Goal: Task Accomplishment & Management: Manage account settings

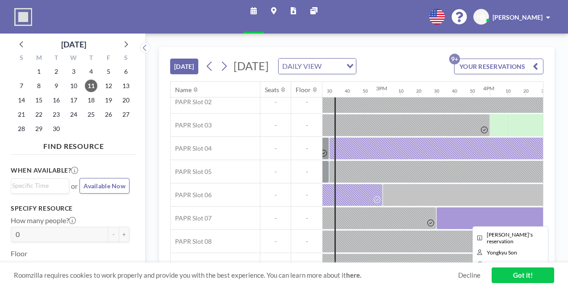
scroll to position [53, 1548]
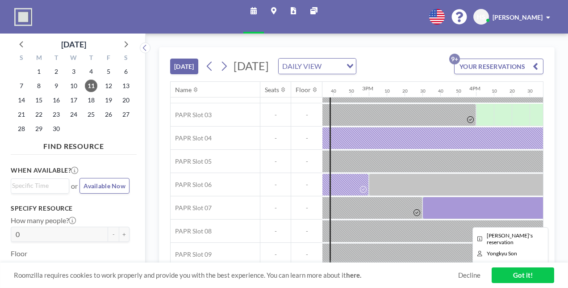
scroll to position [67, 1561]
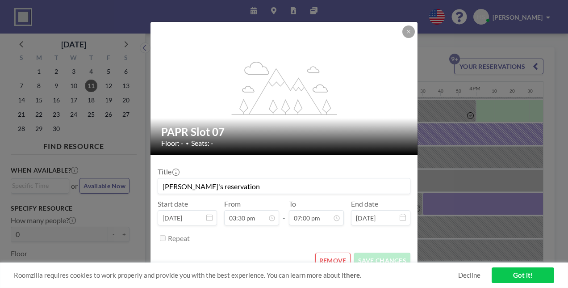
click at [440, 211] on div "flex-grow: 1.2; PAPR Slot 07 Floor: - • Seats: - Title [PERSON_NAME]'s reservat…" at bounding box center [284, 144] width 568 height 288
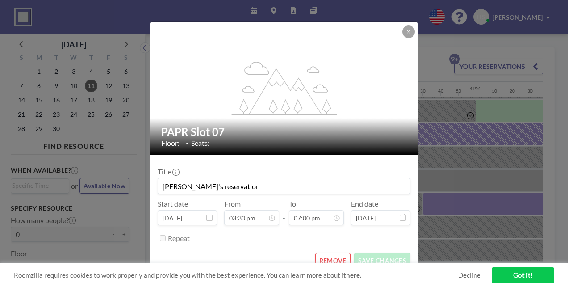
click at [334, 263] on div "Roomzilla requires cookies to work properly and provide you with the best exper…" at bounding box center [284, 274] width 568 height 25
click at [330, 261] on button "REMOVE" at bounding box center [332, 260] width 35 height 16
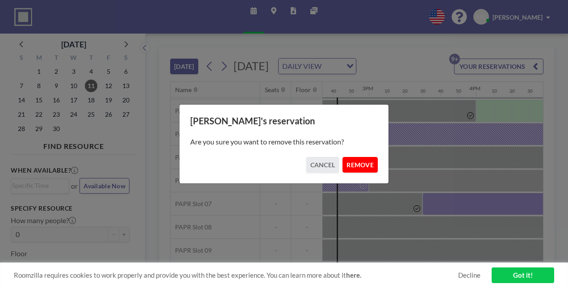
click at [358, 171] on button "REMOVE" at bounding box center [360, 165] width 35 height 16
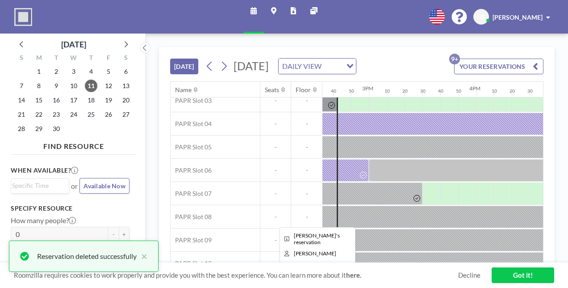
scroll to position [78, 1561]
